Goal: Navigation & Orientation: Find specific page/section

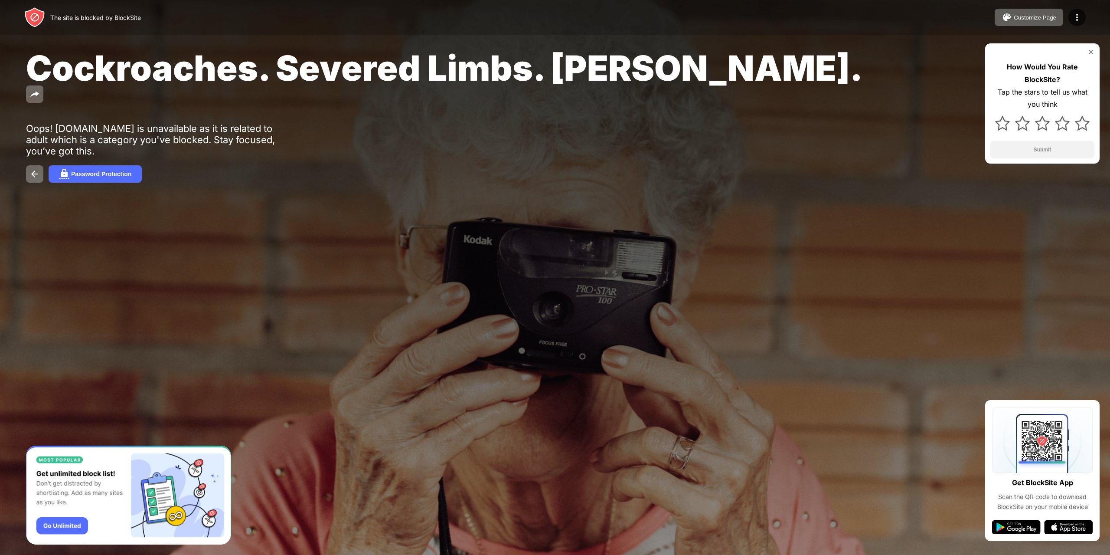
drag, startPoint x: 994, startPoint y: 0, endPoint x: 938, endPoint y: 0, distance: 56.4
click at [920, 5] on div "The site is blocked by BlockSite Customize Page Edit Block List Redirect Custom…" at bounding box center [555, 17] width 1110 height 35
